Goal: Navigation & Orientation: Find specific page/section

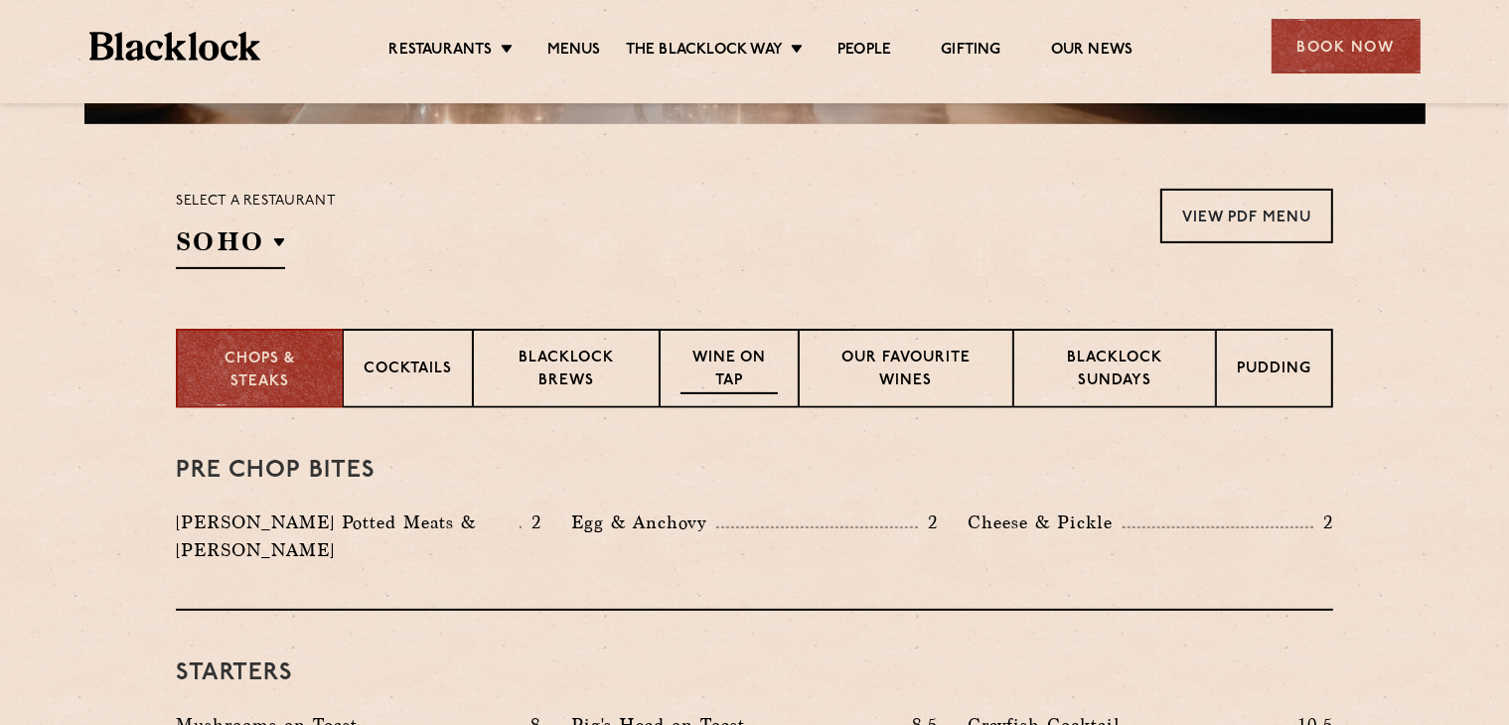
scroll to position [596, 0]
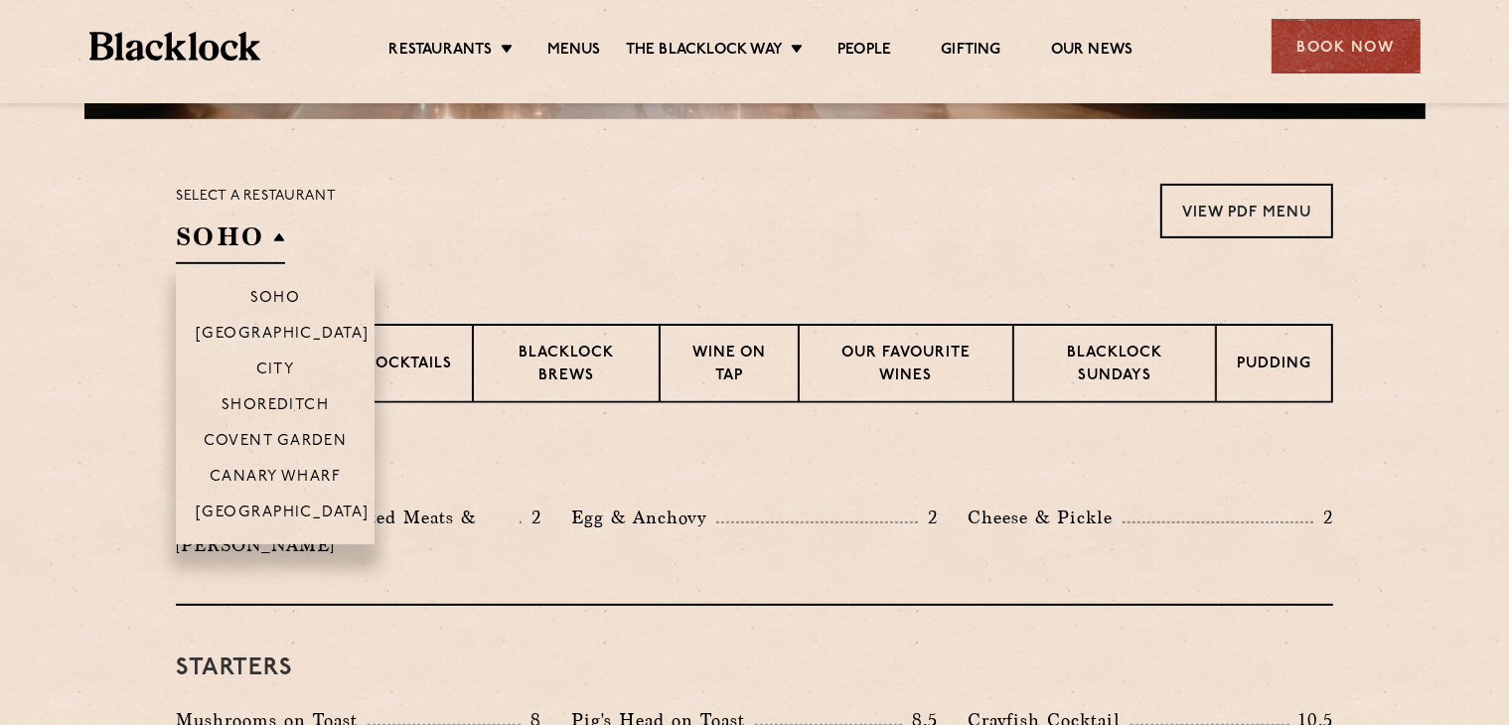
click at [267, 238] on h2 "SOHO" at bounding box center [230, 242] width 109 height 45
click at [281, 363] on p "City" at bounding box center [275, 372] width 39 height 20
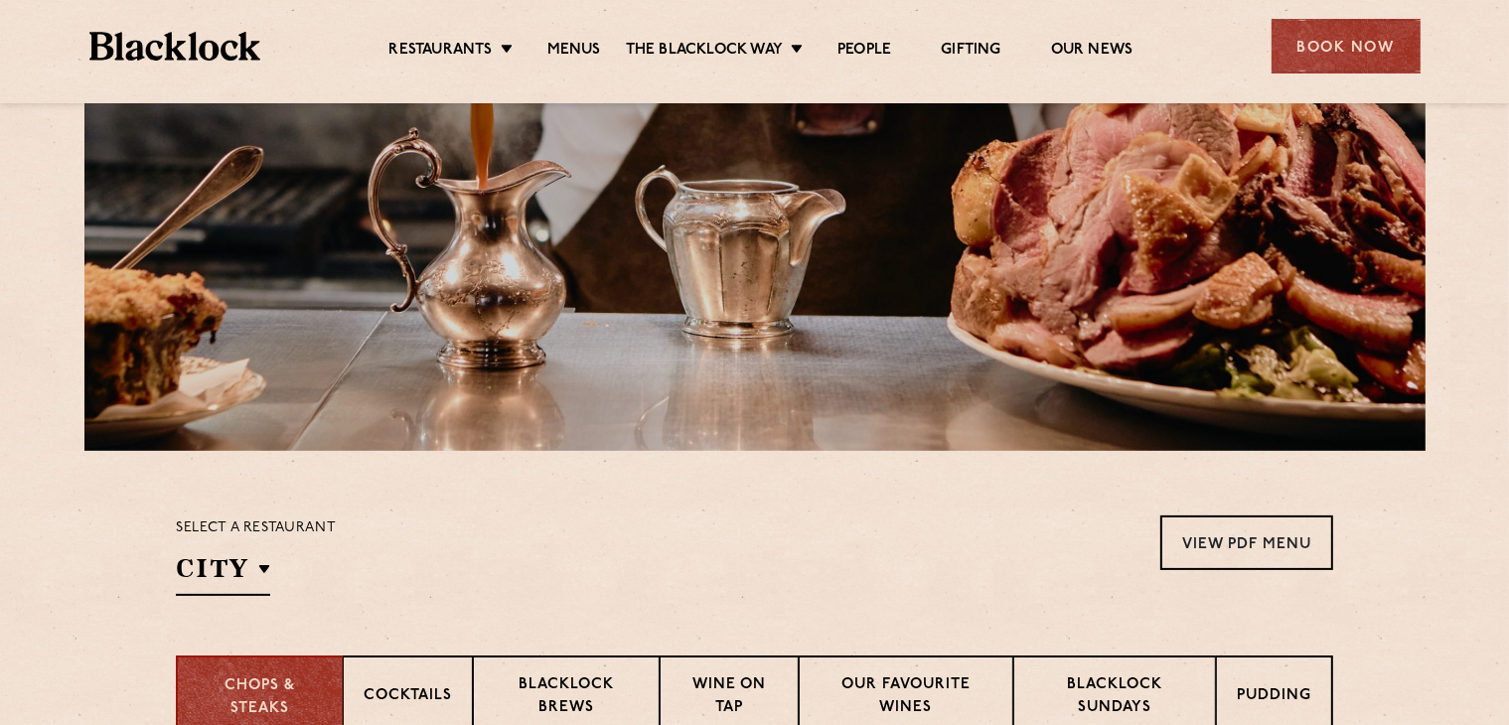
scroll to position [298, 0]
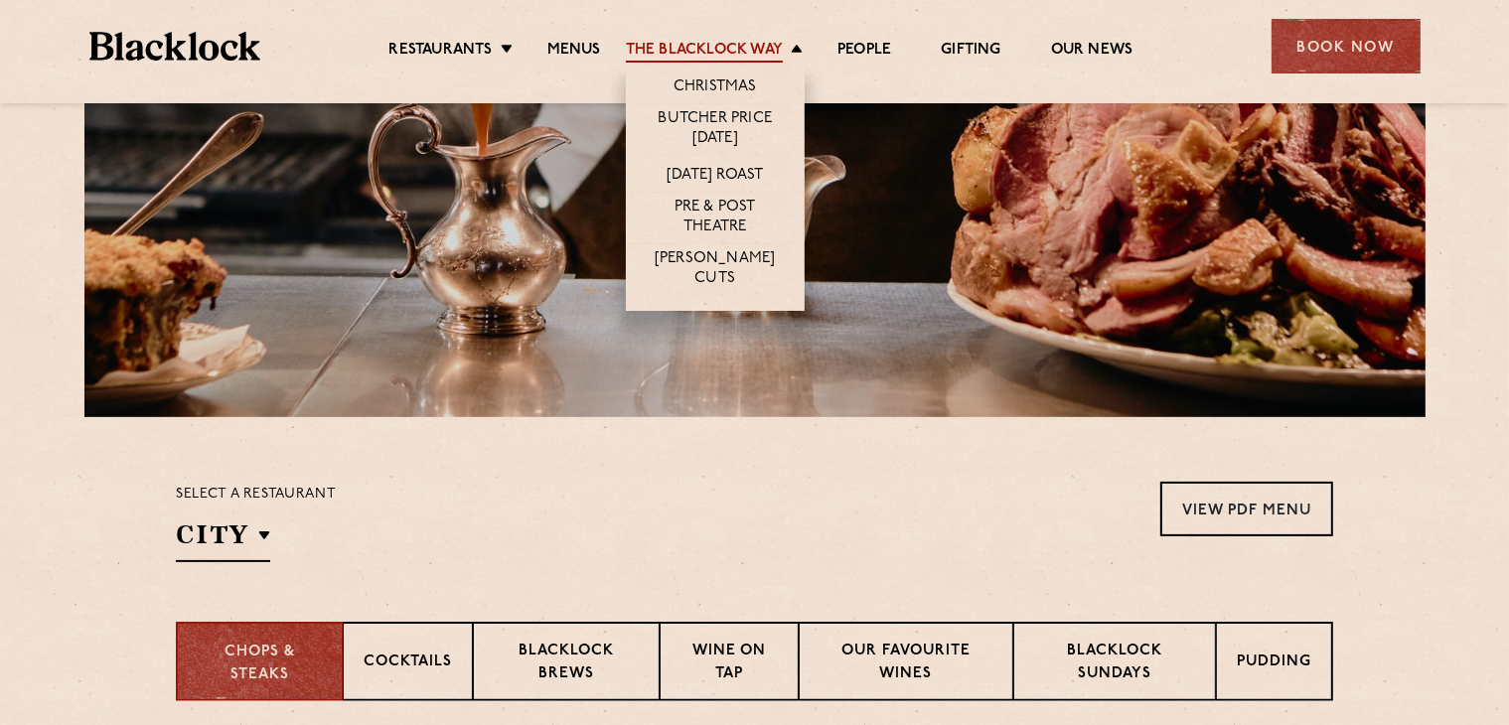
click at [745, 48] on link "The Blacklock Way" at bounding box center [704, 52] width 157 height 22
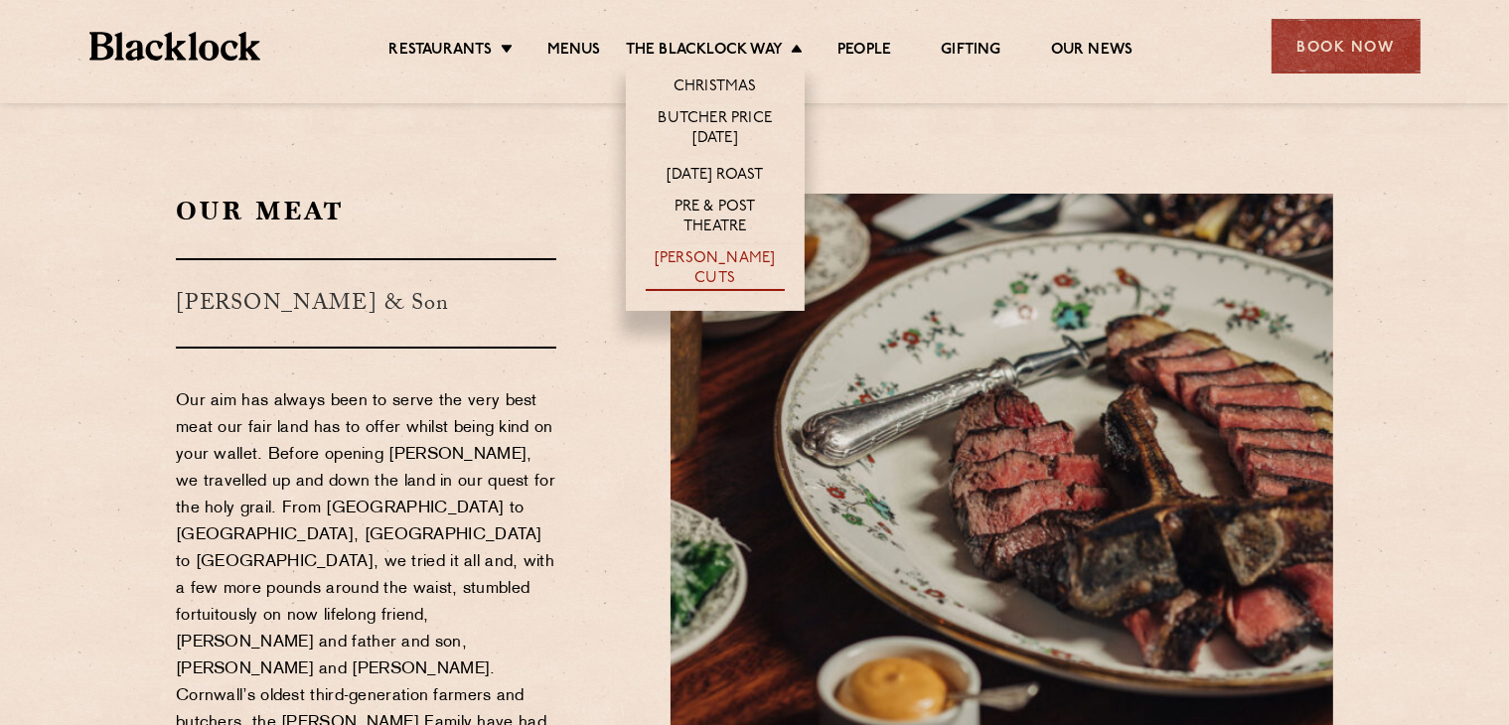
click at [700, 259] on link "[PERSON_NAME] Cuts" at bounding box center [715, 270] width 139 height 42
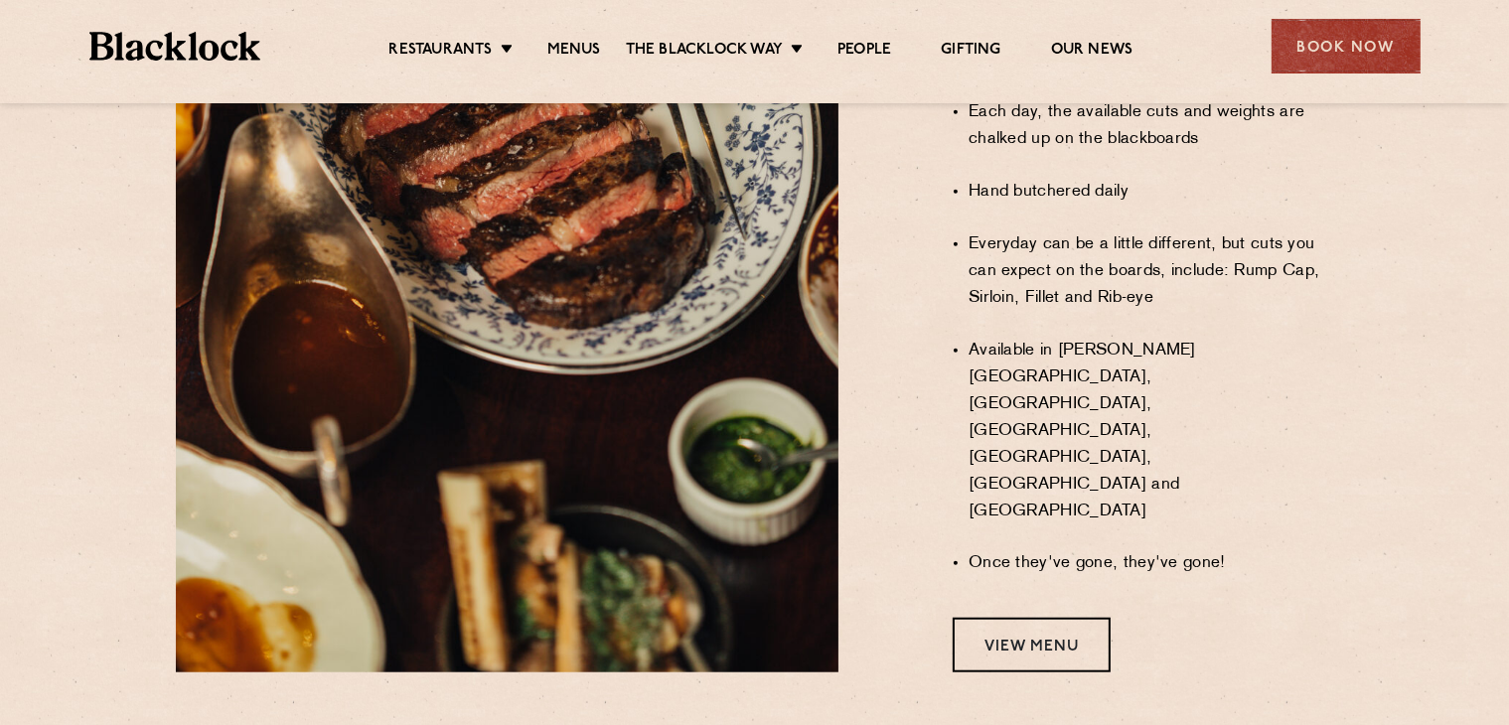
scroll to position [1589, 0]
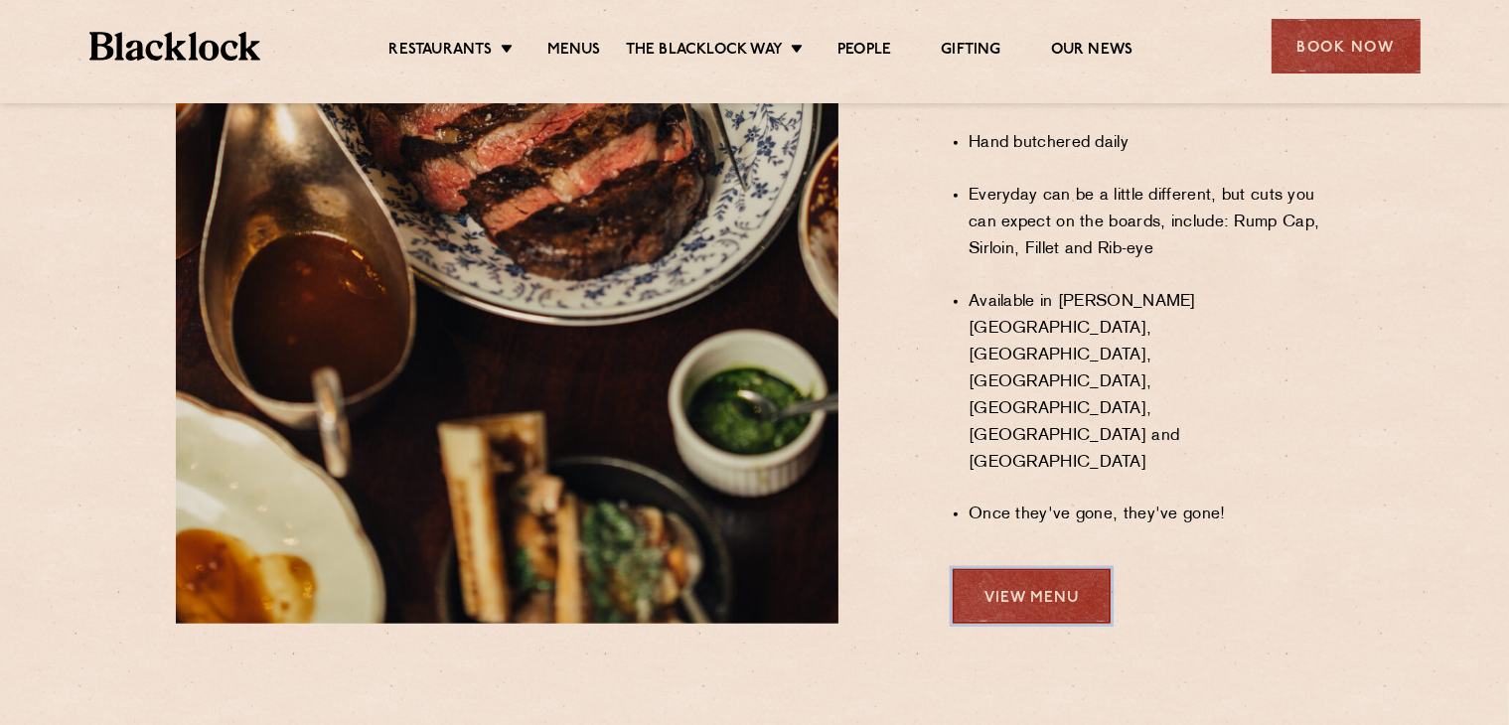
click at [990, 569] on link "View Menu" at bounding box center [1032, 596] width 158 height 55
